Goal: Task Accomplishment & Management: Complete application form

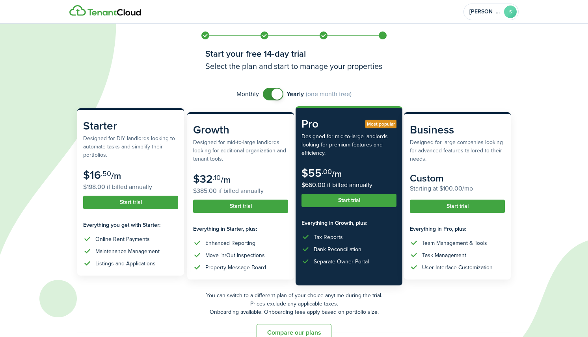
click at [132, 201] on button "Start trial" at bounding box center [130, 202] width 95 height 13
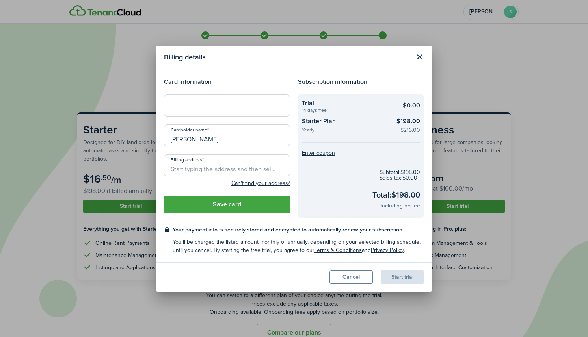
click at [207, 170] on input "Billing address" at bounding box center [227, 166] width 126 height 22
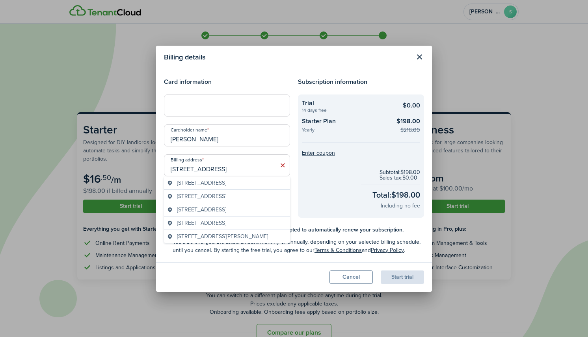
click at [220, 182] on span "[STREET_ADDRESS]" at bounding box center [201, 183] width 49 height 8
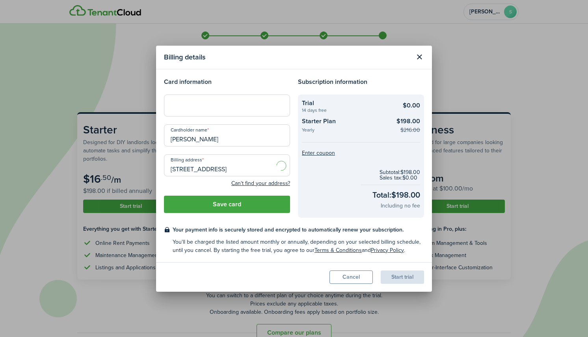
type input "[STREET_ADDRESS]"
click at [224, 205] on button "Save card" at bounding box center [227, 204] width 126 height 17
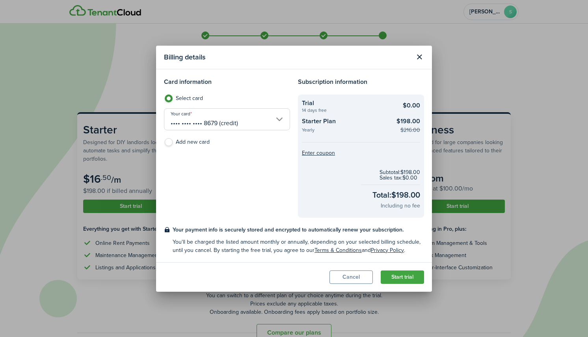
click at [391, 278] on button "Start trial" at bounding box center [402, 277] width 43 height 13
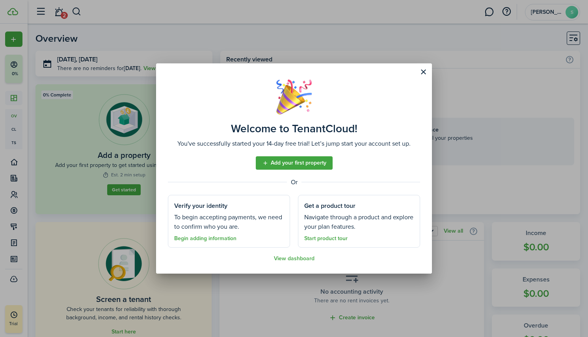
click at [309, 166] on link "Add your first property" at bounding box center [294, 163] width 77 height 13
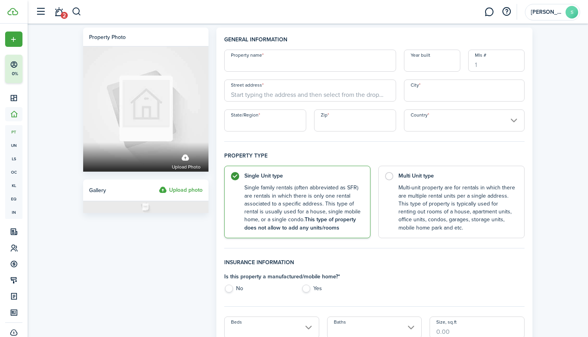
click at [255, 63] on input "Property name" at bounding box center [310, 61] width 172 height 22
type input "[STREET_ADDRESS]"
click at [282, 95] on input "Street address" at bounding box center [310, 91] width 172 height 22
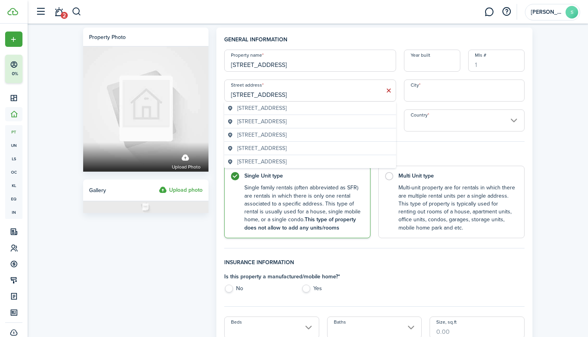
type input "[STREET_ADDRESS]"
click at [287, 107] on span "[STREET_ADDRESS]" at bounding box center [261, 108] width 49 height 8
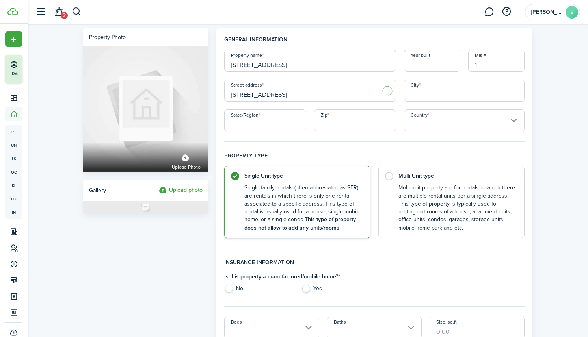
type input "De Pere"
type input "WI"
type input "54115"
type input "[GEOGRAPHIC_DATA]"
click at [431, 63] on input "Year built" at bounding box center [432, 61] width 56 height 22
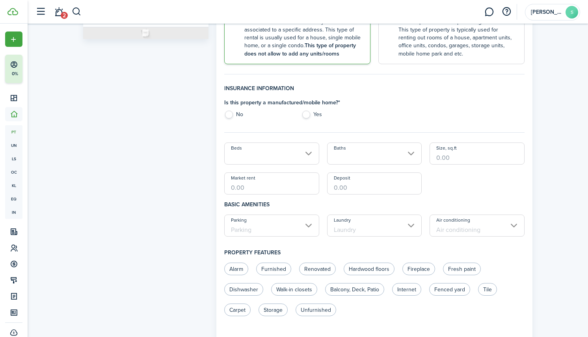
scroll to position [177, 0]
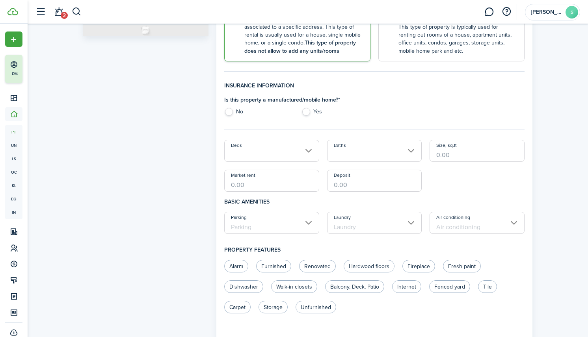
type input "1925"
click at [237, 110] on label "No" at bounding box center [258, 114] width 69 height 12
radio input "true"
click at [245, 151] on input "Beds" at bounding box center [271, 151] width 95 height 22
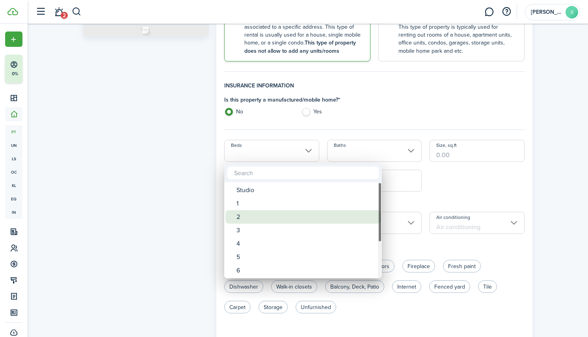
click at [243, 216] on div "2" at bounding box center [307, 217] width 140 height 13
type input "2"
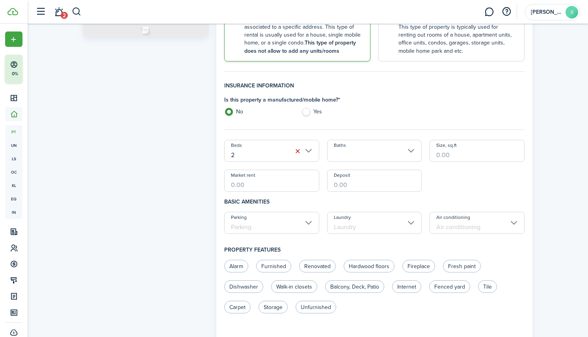
click at [342, 151] on input "Baths" at bounding box center [374, 151] width 95 height 22
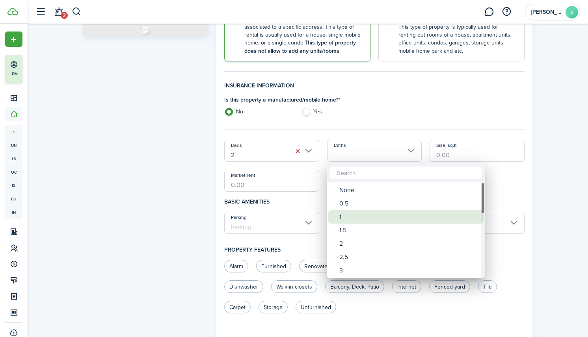
click at [342, 217] on div "1" at bounding box center [409, 217] width 140 height 13
type input "1"
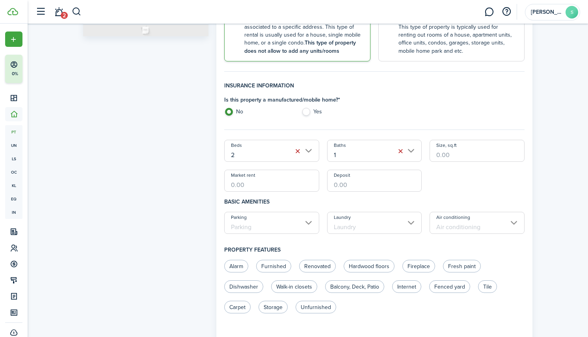
click at [446, 154] on input "Size, sq.ft" at bounding box center [477, 151] width 95 height 22
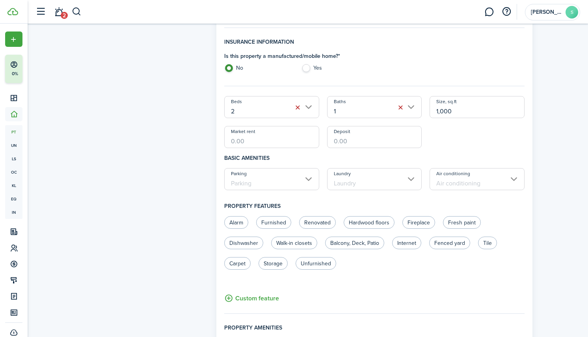
type input "1,000"
click at [263, 141] on input "Market rent" at bounding box center [271, 137] width 95 height 22
type input "$1,650.00"
click at [333, 142] on input "Deposit" at bounding box center [374, 137] width 95 height 22
click at [293, 187] on input "Parking" at bounding box center [271, 179] width 95 height 22
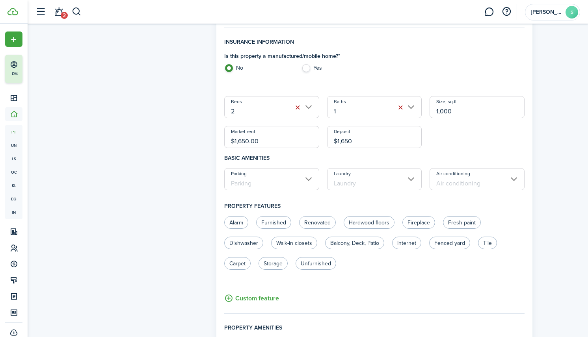
type input "$1,650.00"
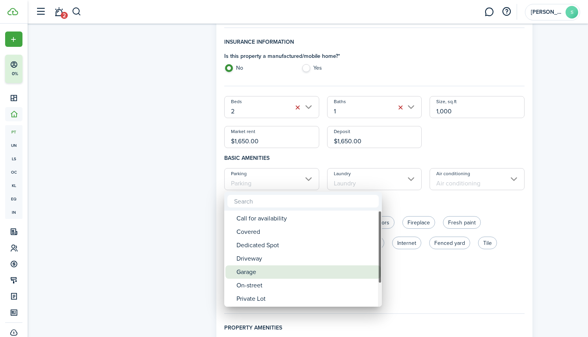
click at [270, 275] on div "Garage" at bounding box center [307, 272] width 140 height 13
type input "Garage"
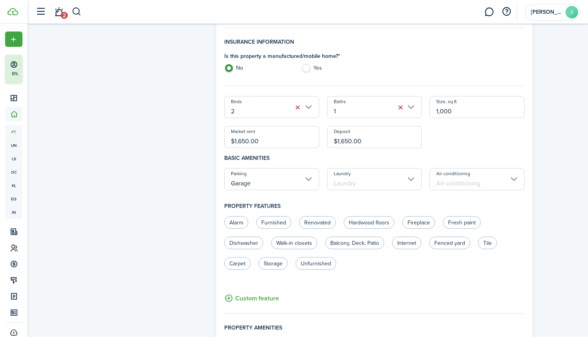
click at [373, 180] on input "Laundry" at bounding box center [374, 179] width 95 height 22
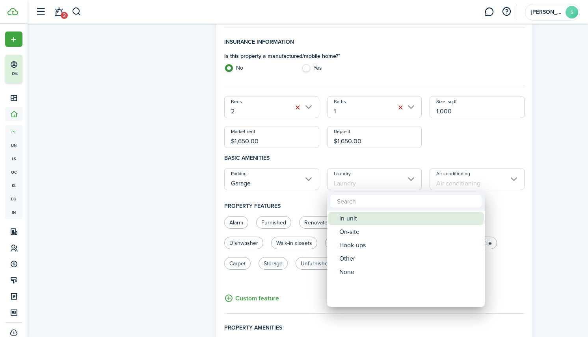
click at [360, 222] on div "In-unit" at bounding box center [409, 218] width 140 height 13
type input "In-unit"
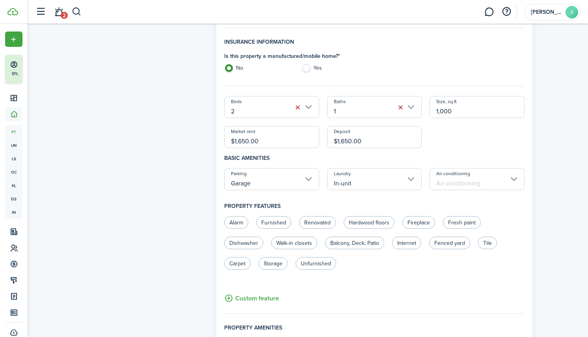
click at [452, 182] on input "Air conditioning" at bounding box center [477, 179] width 95 height 22
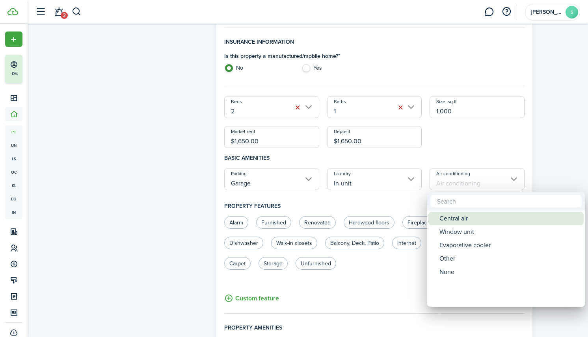
click at [450, 215] on div "Central air" at bounding box center [510, 218] width 140 height 13
type input "Central air"
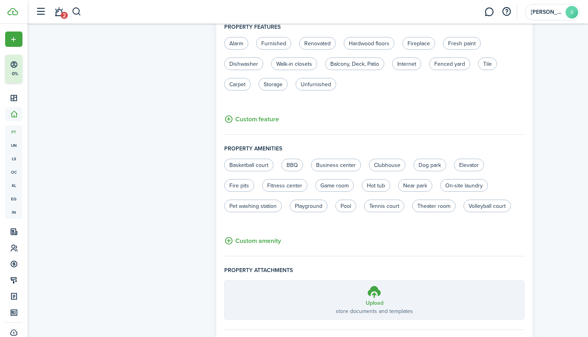
scroll to position [443, 0]
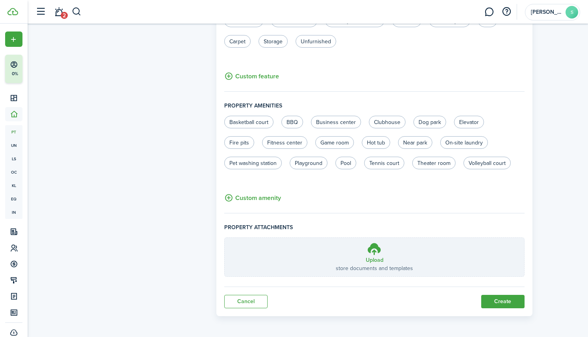
click at [496, 302] on button "Create" at bounding box center [502, 301] width 43 height 13
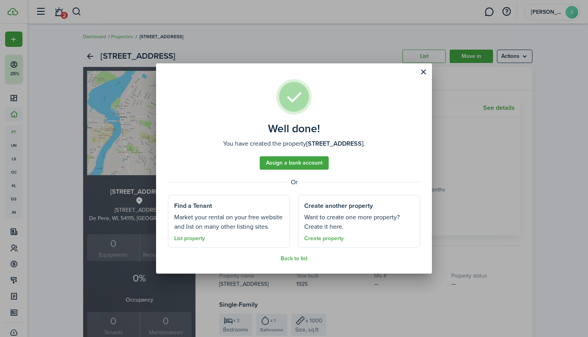
click at [306, 166] on link "Assign a bank account" at bounding box center [294, 163] width 69 height 13
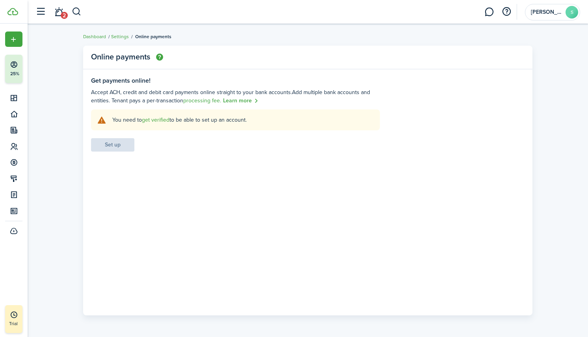
click at [121, 141] on settings-fieldset-body "You need to get verified to be able to set up an account. Set up" at bounding box center [235, 131] width 289 height 42
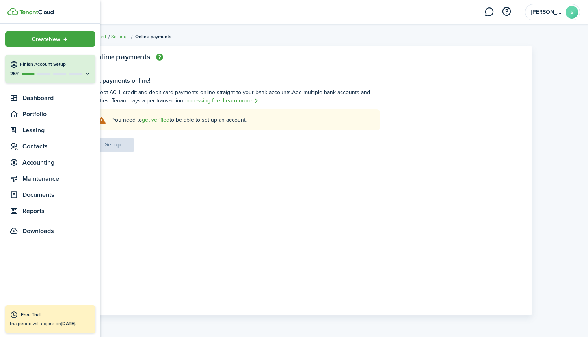
click at [17, 91] on ul "Create New Finish Account Setup 25% Dashboard Portfolio Leasing Contacts Accoun…" at bounding box center [50, 135] width 90 height 207
click at [26, 119] on span "Portfolio" at bounding box center [50, 114] width 90 height 14
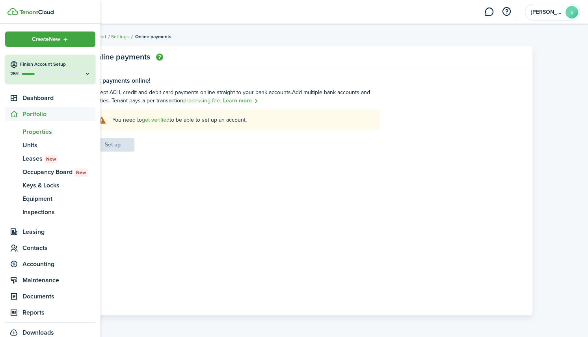
click at [32, 132] on span "Properties" at bounding box center [58, 131] width 73 height 9
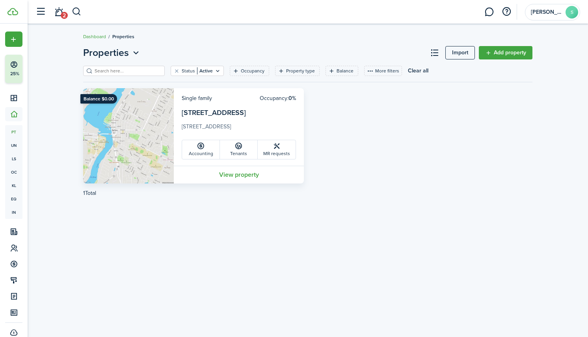
click at [235, 173] on link "View property" at bounding box center [239, 175] width 130 height 18
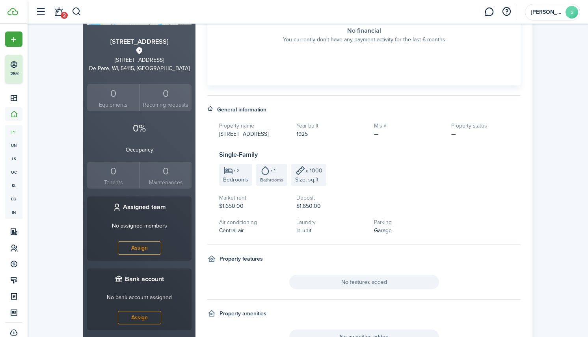
scroll to position [152, 0]
